Goal: Navigation & Orientation: Find specific page/section

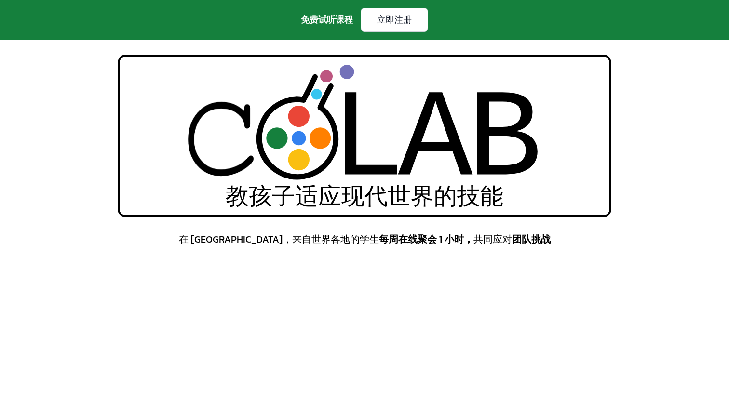
click at [387, 150] on div "L" at bounding box center [367, 142] width 75 height 150
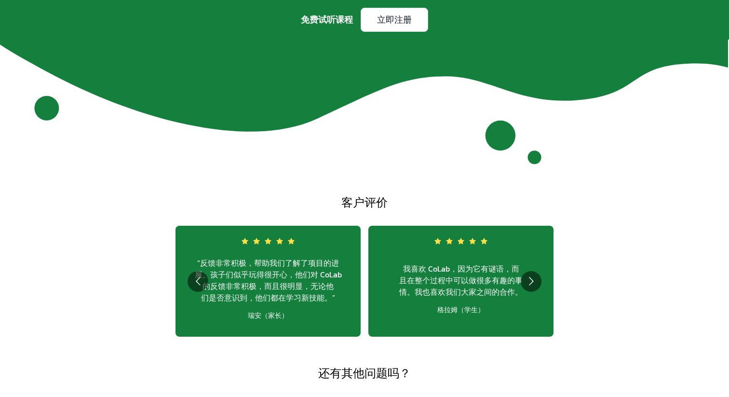
scroll to position [3420, 0]
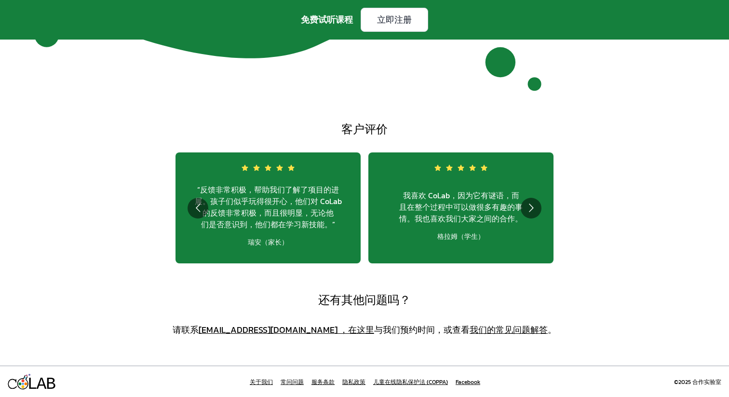
click at [266, 381] on font "关于我们" at bounding box center [261, 382] width 23 height 9
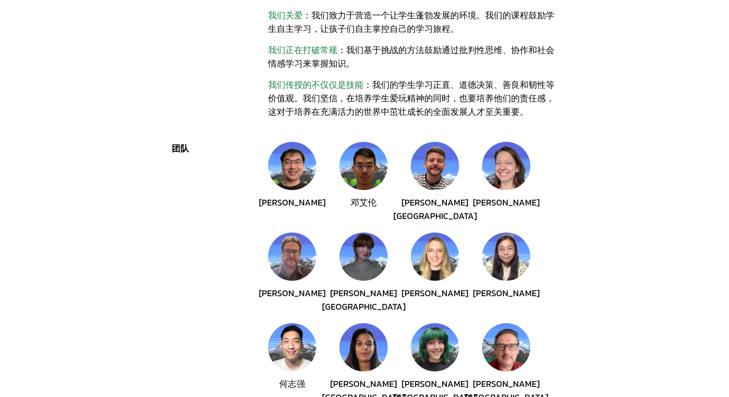
scroll to position [413, 0]
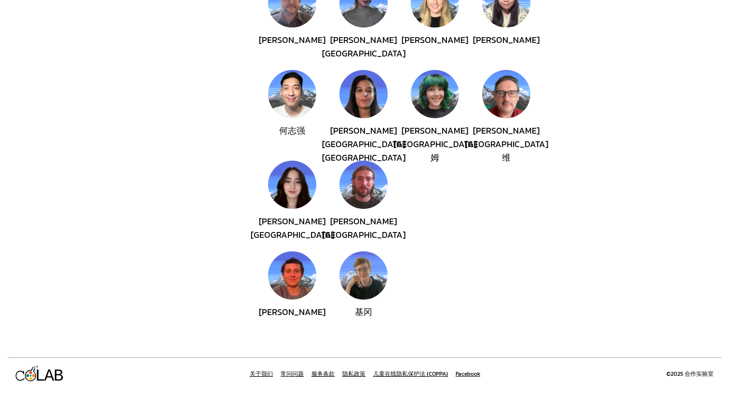
click at [261, 381] on div "L L A A B B 关于我们 常问问题 服务条款 隐私政策 儿童在线隐私保护法 (COPPA) Facebook ©2025 合作实验室" at bounding box center [365, 373] width 714 height 32
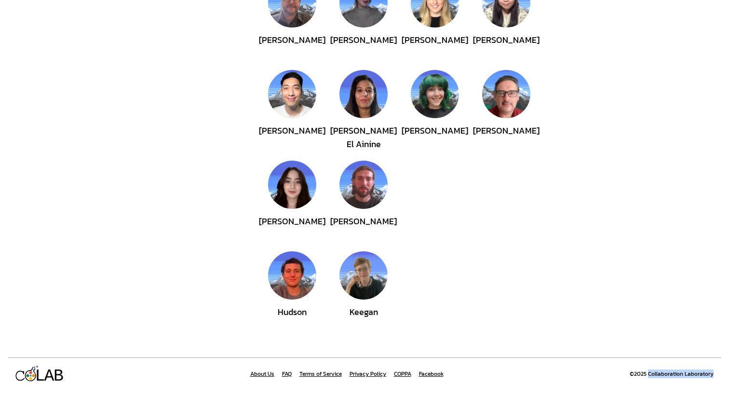
drag, startPoint x: 649, startPoint y: 370, endPoint x: 729, endPoint y: 371, distance: 80.1
copy div "Collaboration Laboratory"
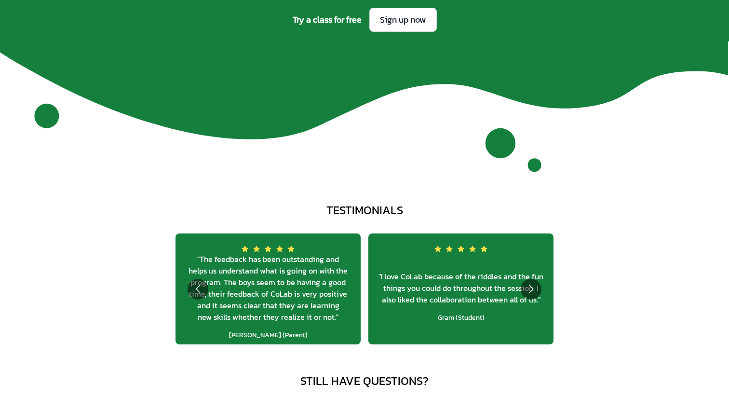
scroll to position [3501, 0]
